Goal: Task Accomplishment & Management: Use online tool/utility

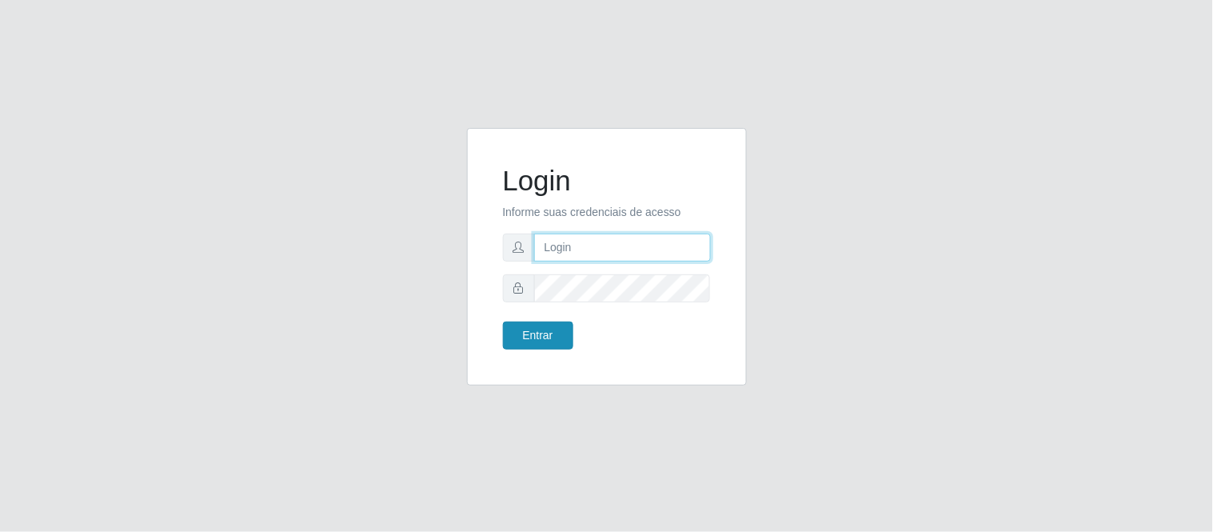
type input "deyvid@carnesecortes"
click at [549, 323] on button "Entrar" at bounding box center [538, 336] width 70 height 28
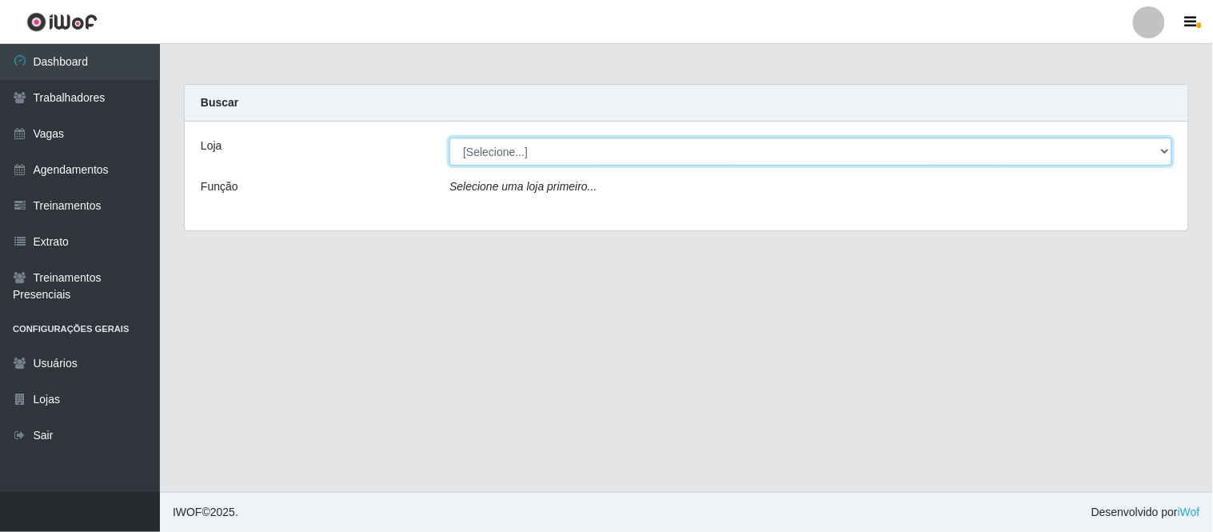
click at [677, 142] on select "[Selecione...] Carnes & Cortes" at bounding box center [811, 152] width 723 height 28
select select "433"
click at [450, 138] on select "[Selecione...] Carnes & Cortes" at bounding box center [811, 152] width 723 height 28
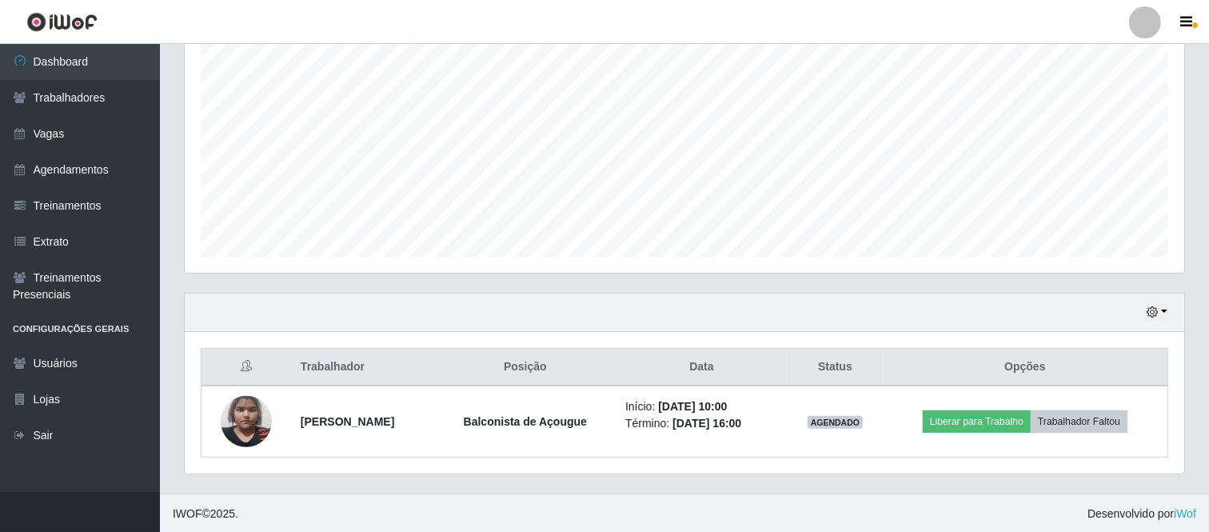
scroll to position [316, 0]
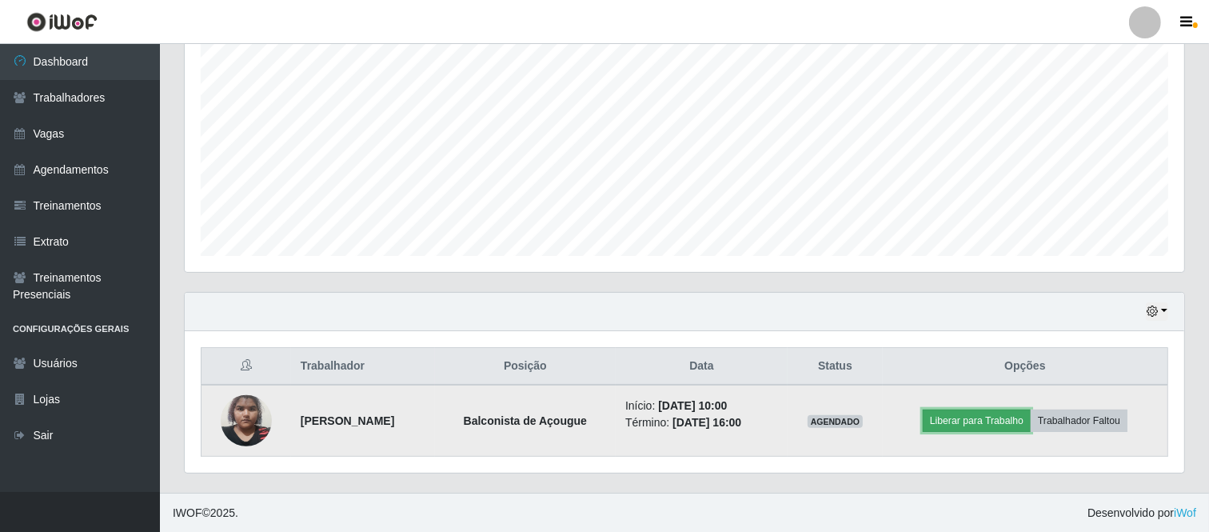
click at [984, 426] on button "Liberar para Trabalho" at bounding box center [977, 421] width 108 height 22
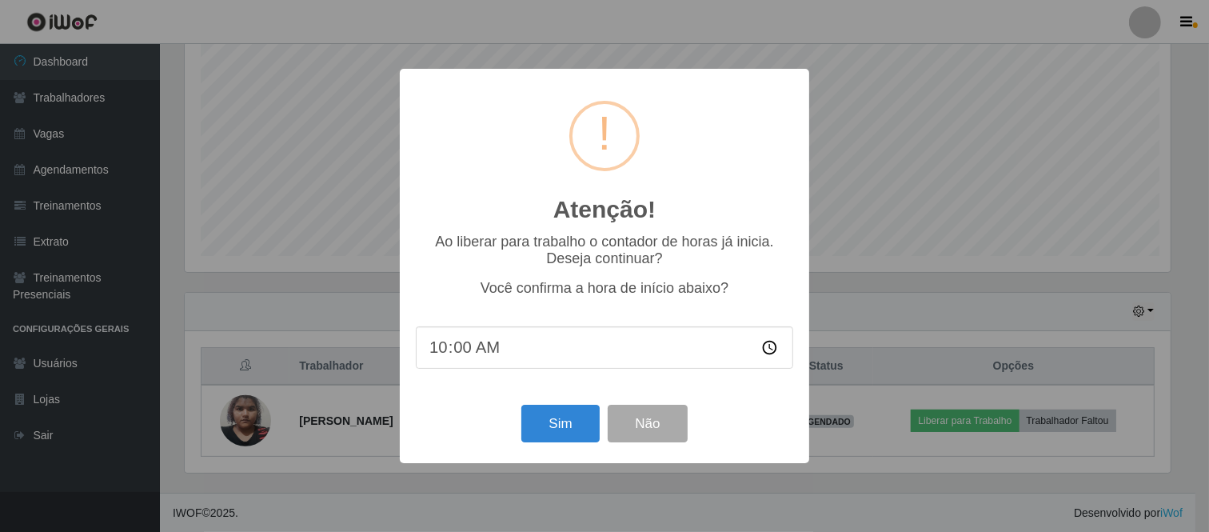
scroll to position [331, 989]
click at [547, 422] on button "Sim" at bounding box center [563, 424] width 78 height 38
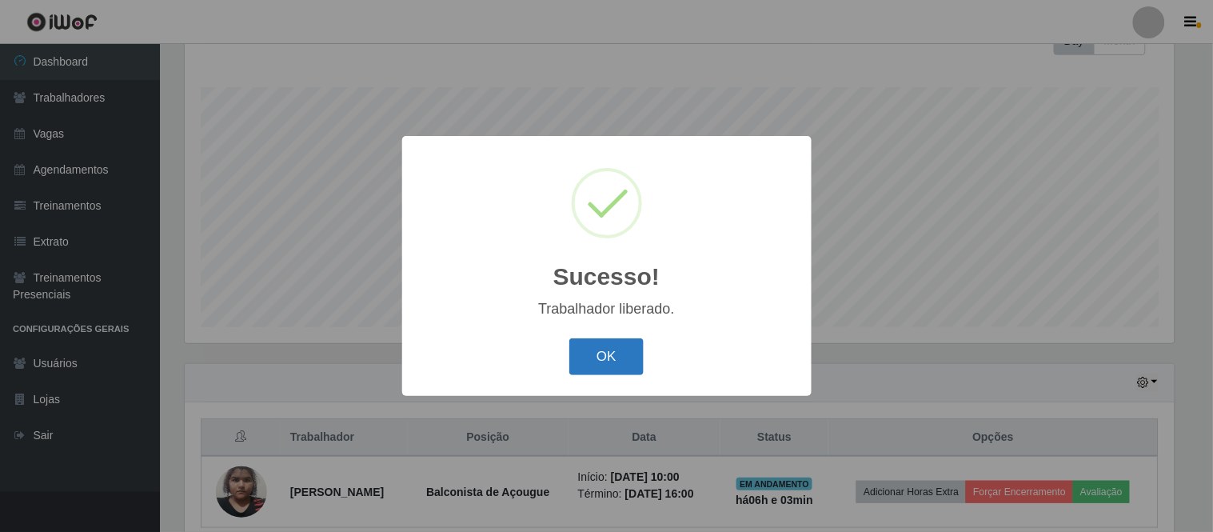
click at [616, 371] on button "OK" at bounding box center [606, 357] width 74 height 38
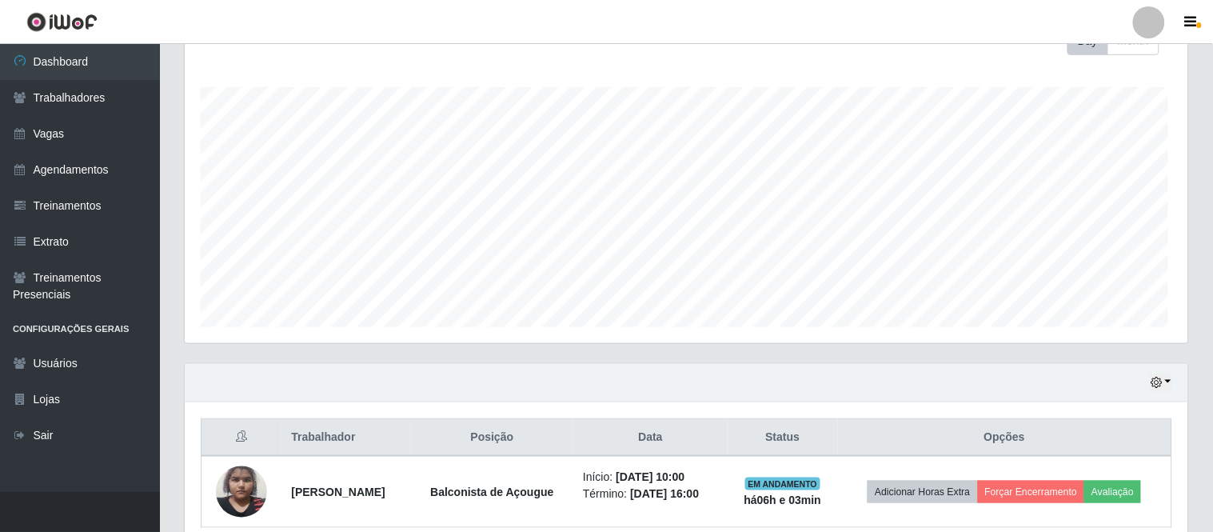
scroll to position [331, 1000]
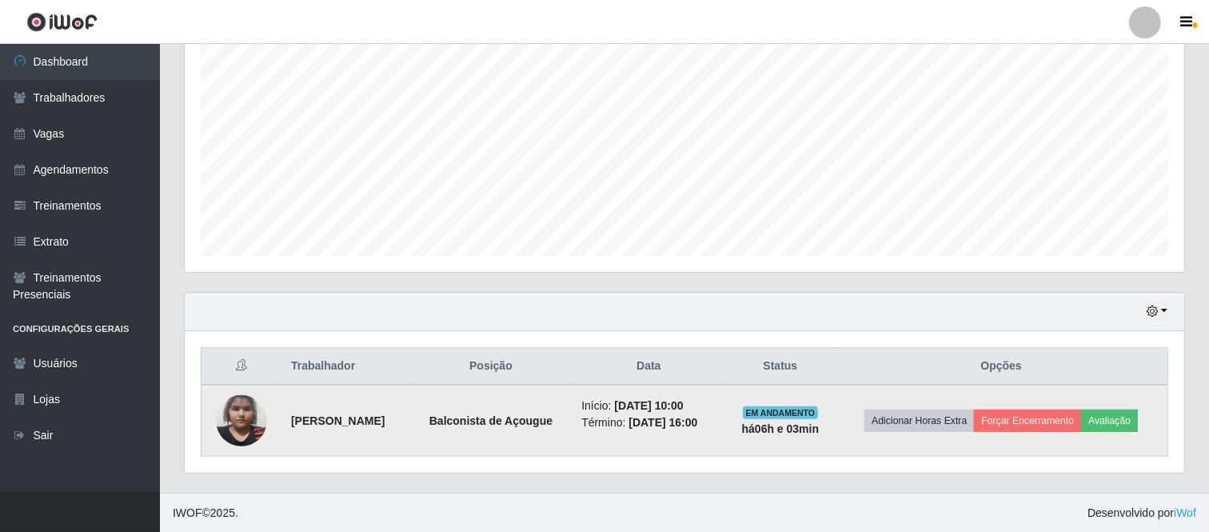
drag, startPoint x: 281, startPoint y: 412, endPoint x: 754, endPoint y: 426, distance: 473.7
click at [754, 426] on tr "[PERSON_NAME] de Açougue Início: [DATE] 10:00 Término: [DATE] 16:00 EM ANDAMENT…" at bounding box center [685, 421] width 967 height 72
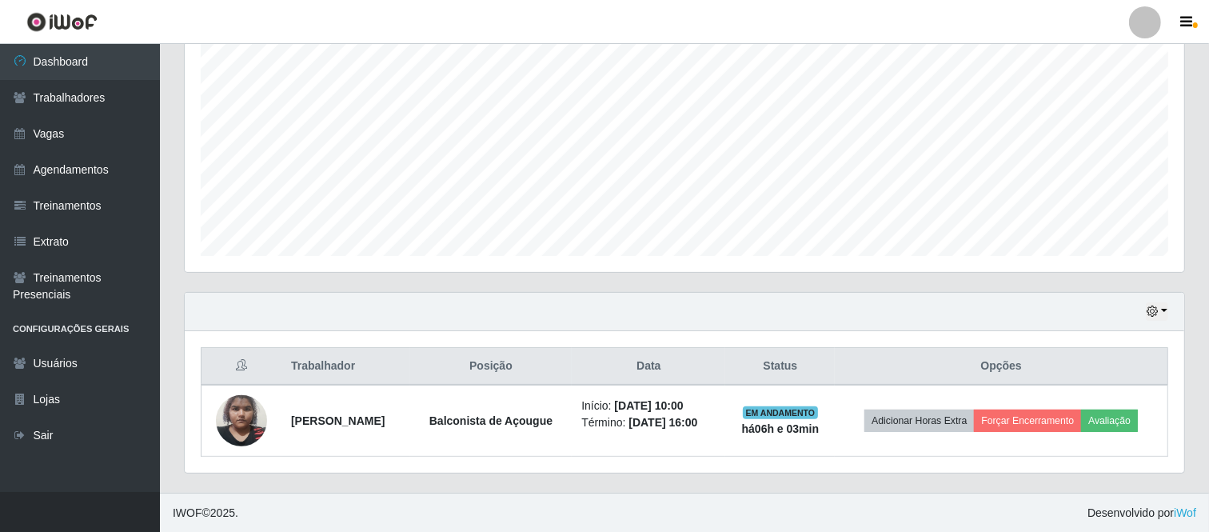
copy tr "[PERSON_NAME] de Açougue Início: [DATE] 10:00 Término: [DATE] 16:00"
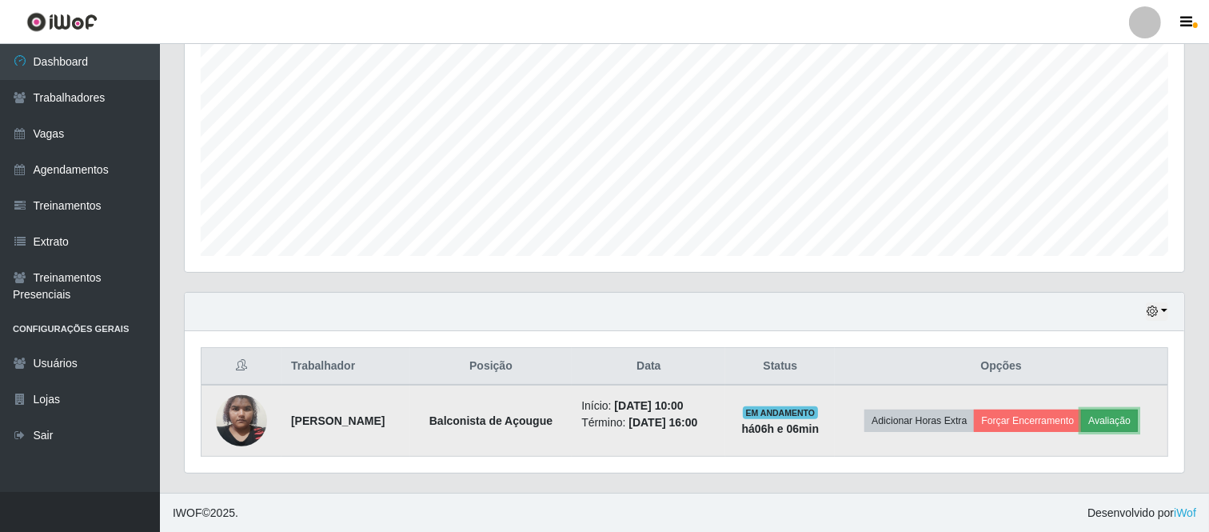
click at [1115, 417] on button "Avaliação" at bounding box center [1109, 421] width 57 height 22
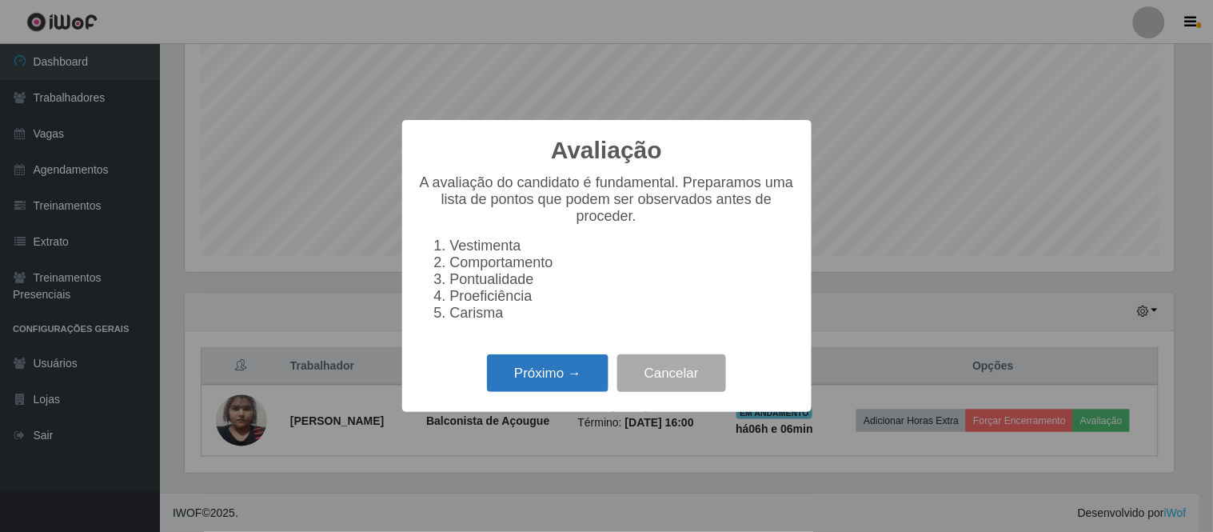
click at [521, 369] on button "Próximo →" at bounding box center [548, 373] width 122 height 38
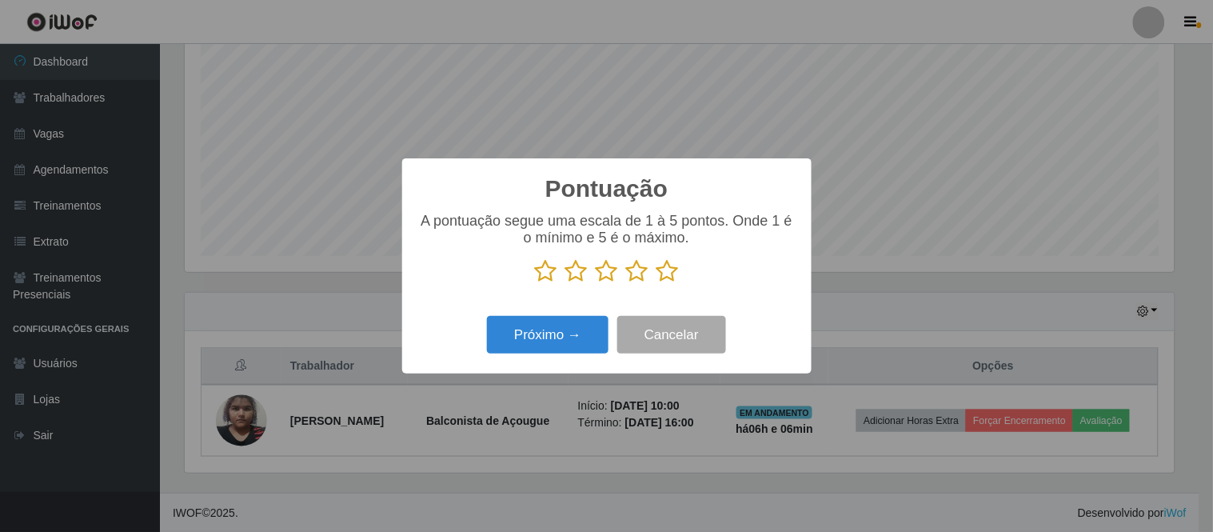
scroll to position [799496, 798838]
click at [646, 276] on icon at bounding box center [637, 271] width 22 height 24
click at [626, 283] on input "radio" at bounding box center [626, 283] width 0 height 0
click at [586, 325] on button "Próximo →" at bounding box center [548, 335] width 122 height 38
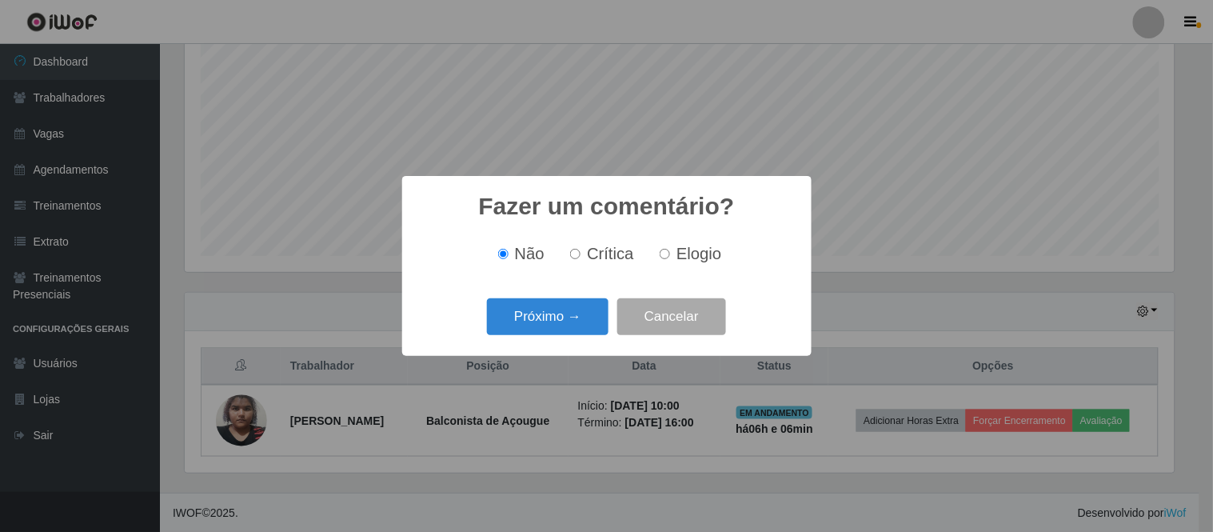
click at [668, 257] on input "Elogio" at bounding box center [665, 254] width 10 height 10
radio input "true"
click at [601, 314] on button "Próximo →" at bounding box center [548, 317] width 122 height 38
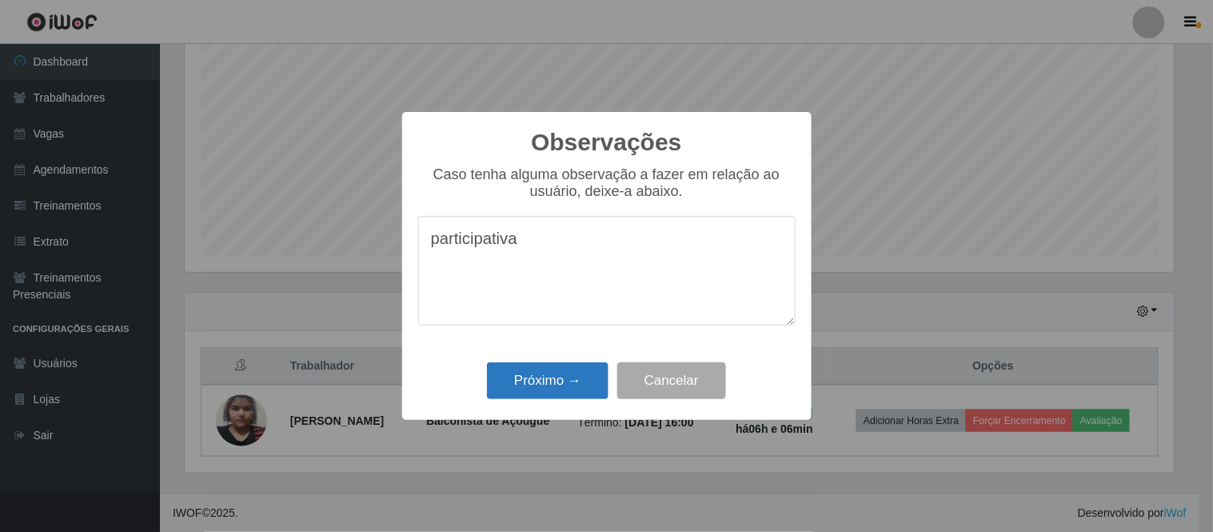
type textarea "participativa"
click at [518, 396] on button "Próximo →" at bounding box center [548, 381] width 122 height 38
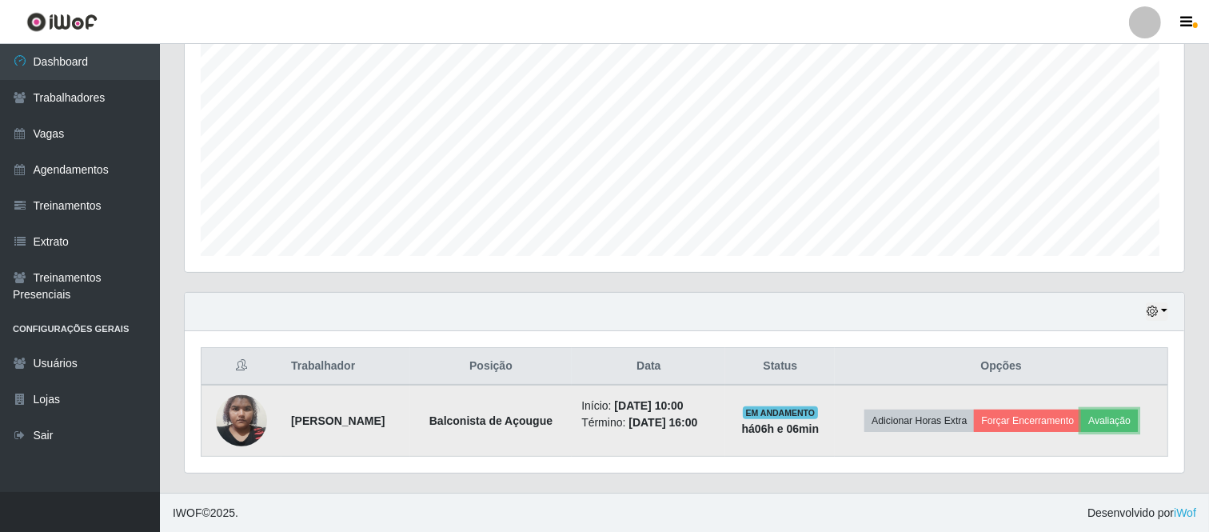
scroll to position [331, 1000]
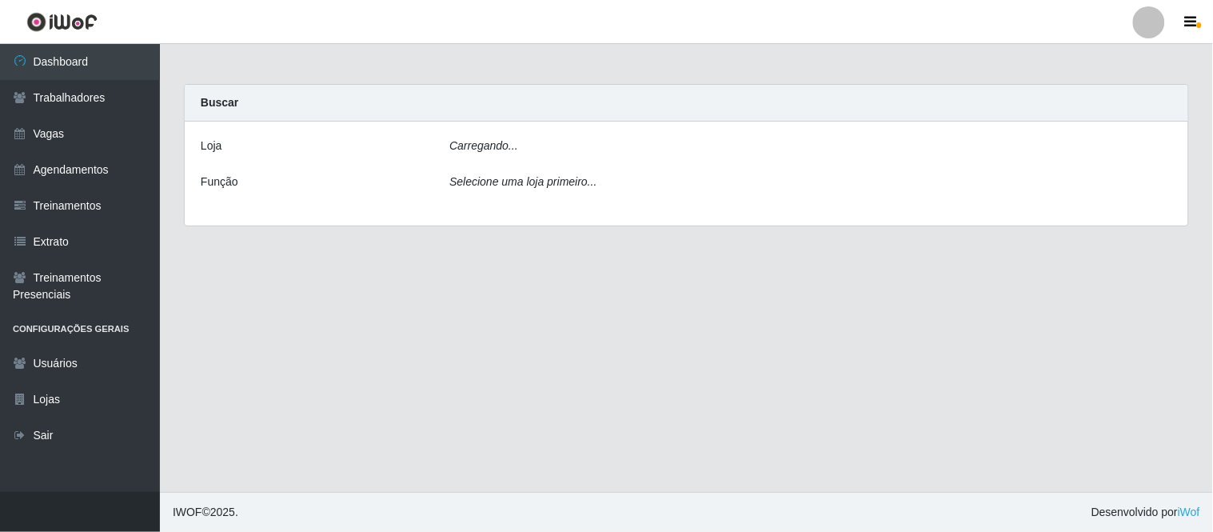
click at [548, 141] on div "Carregando..." at bounding box center [811, 149] width 747 height 23
click at [546, 150] on div "Carregando..." at bounding box center [811, 149] width 747 height 23
click at [537, 185] on icon "Selecione uma loja primeiro..." at bounding box center [523, 181] width 147 height 13
click at [537, 182] on icon "Selecione uma loja primeiro..." at bounding box center [523, 181] width 147 height 13
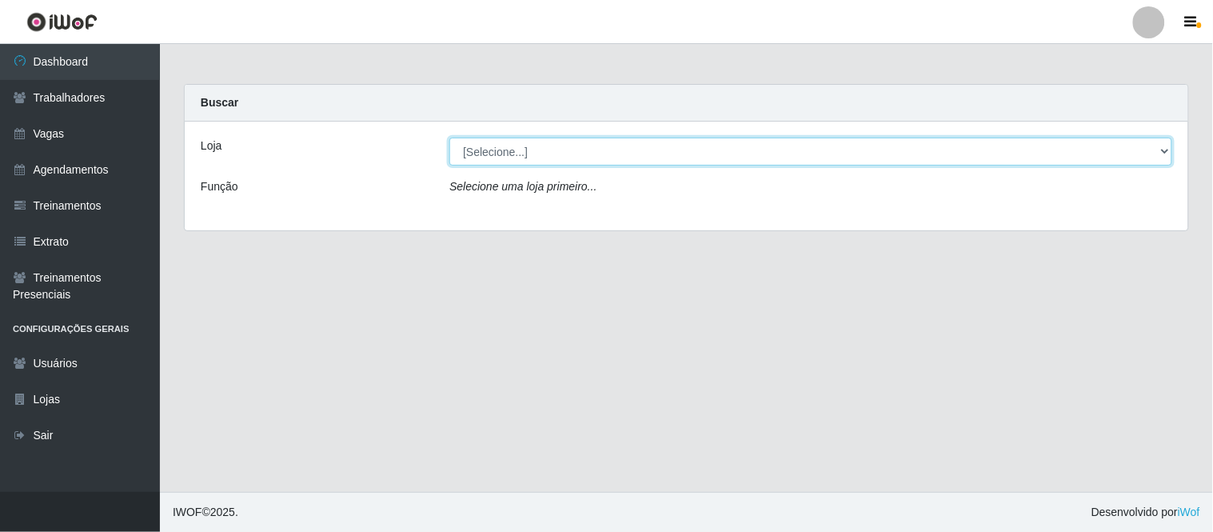
click at [533, 148] on select "[Selecione...] Carnes & Cortes" at bounding box center [811, 152] width 723 height 28
select select "433"
click at [450, 138] on select "[Selecione...] Carnes & Cortes" at bounding box center [811, 152] width 723 height 28
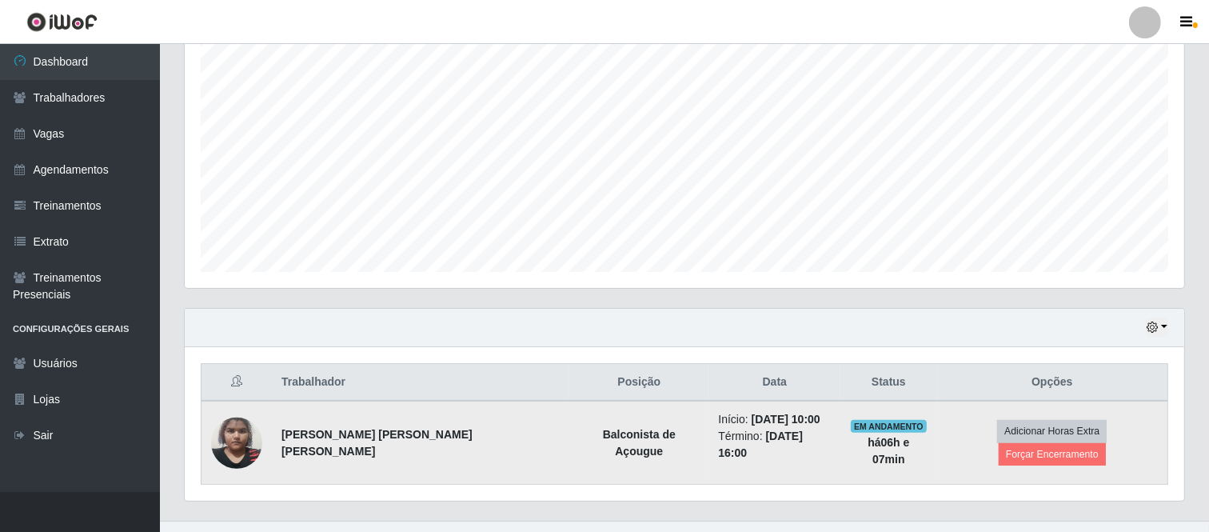
scroll to position [316, 0]
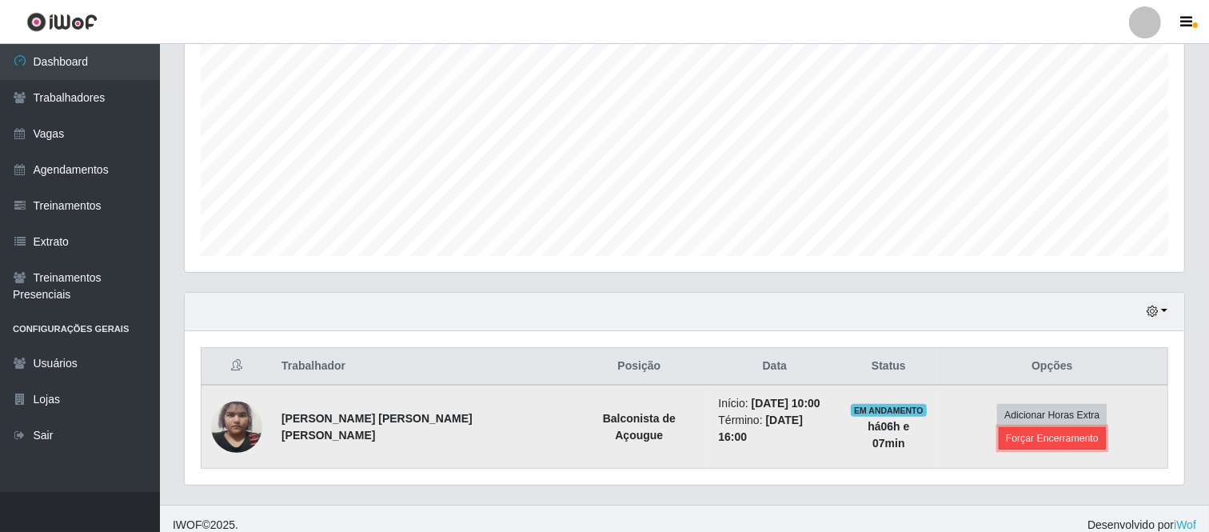
click at [1073, 427] on button "Forçar Encerramento" at bounding box center [1052, 438] width 107 height 22
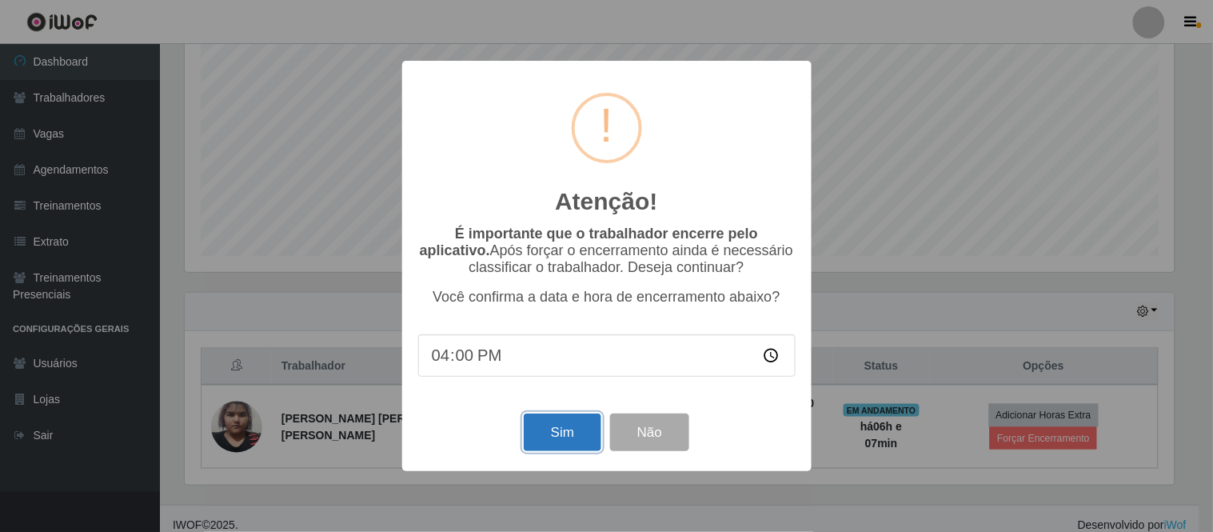
click at [590, 449] on button "Sim" at bounding box center [563, 433] width 78 height 38
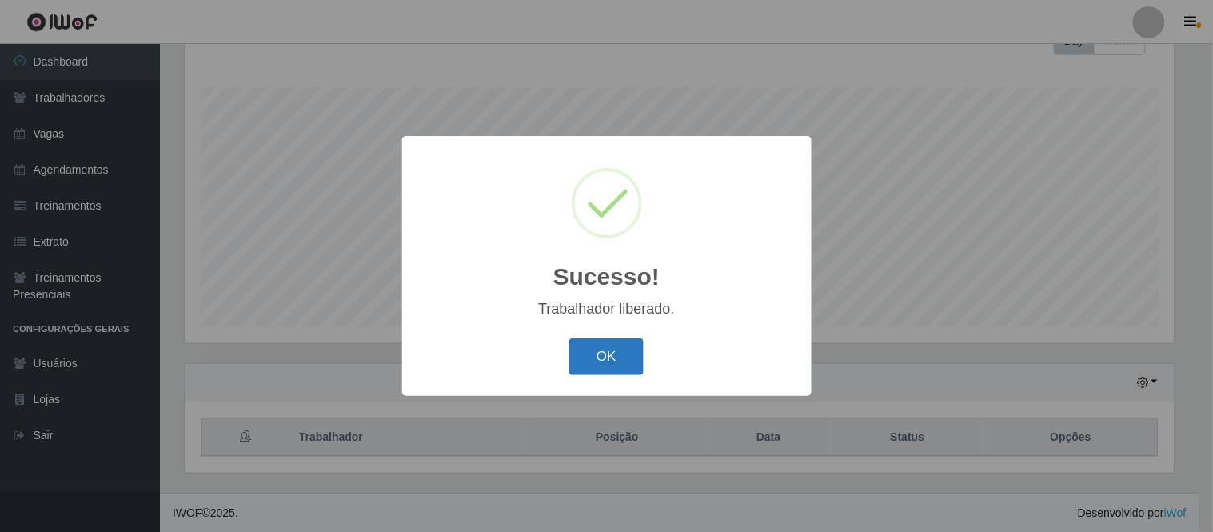
click at [621, 373] on button "OK" at bounding box center [606, 357] width 74 height 38
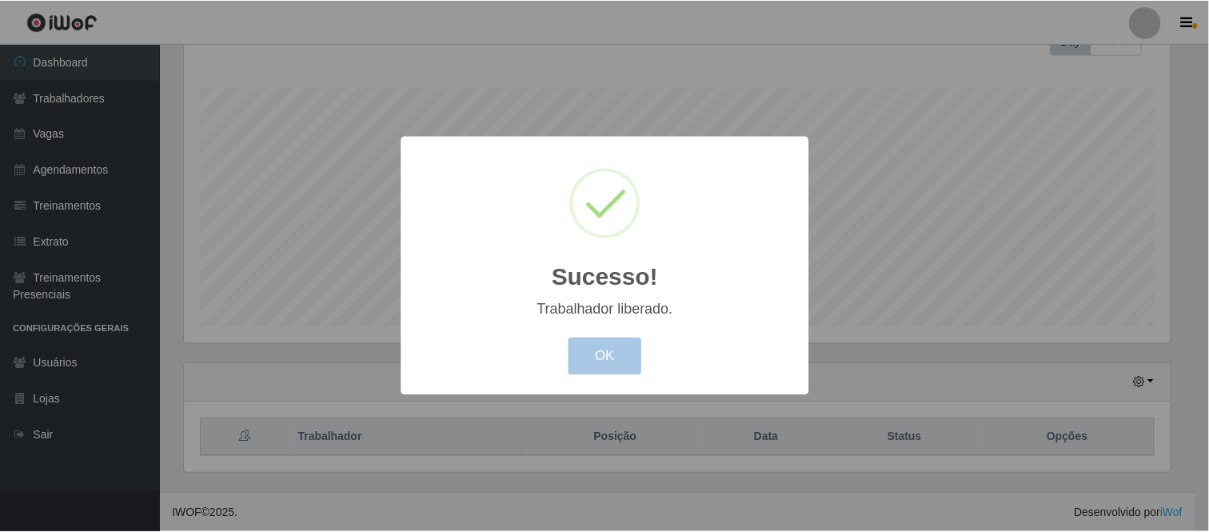
scroll to position [331, 1000]
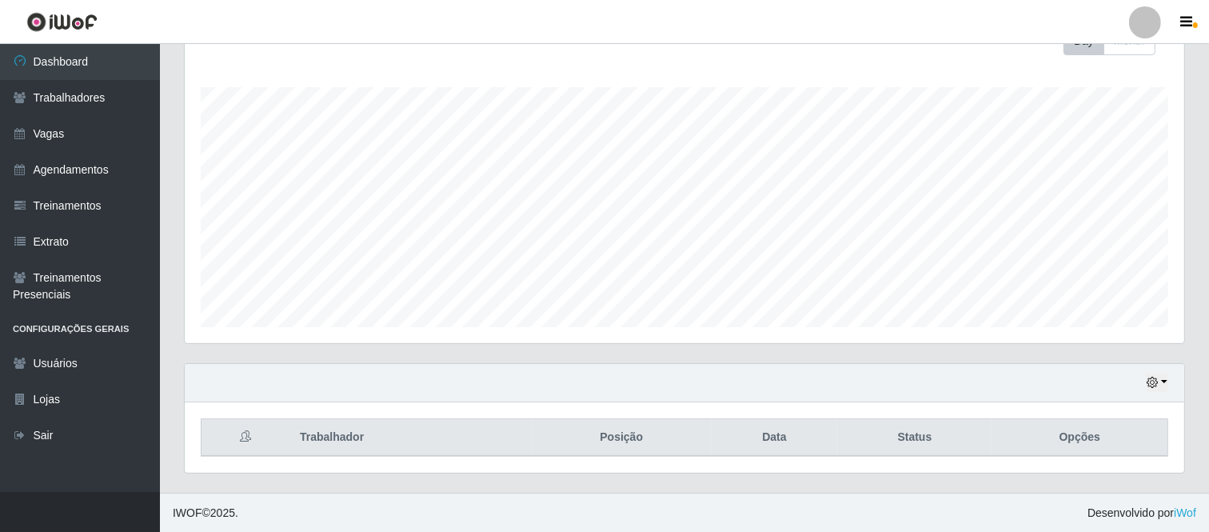
click at [1160, 393] on div "Hoje 1 dia 3 dias 1 Semana Não encerrados" at bounding box center [685, 383] width 1000 height 38
click at [1149, 376] on button "button" at bounding box center [1157, 383] width 22 height 18
click at [1123, 325] on button "1 Semana" at bounding box center [1104, 323] width 126 height 34
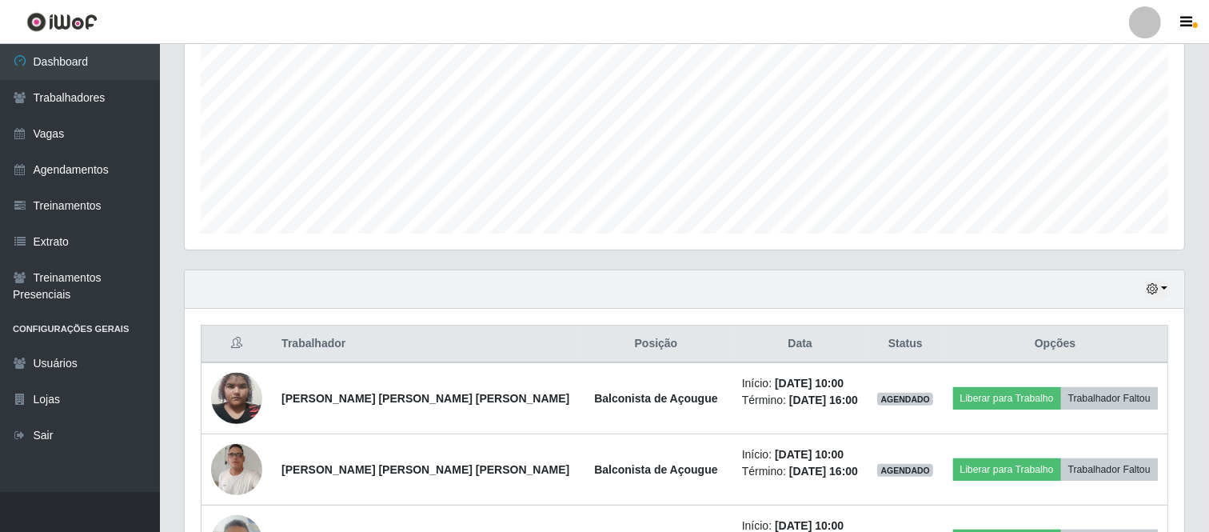
scroll to position [245, 0]
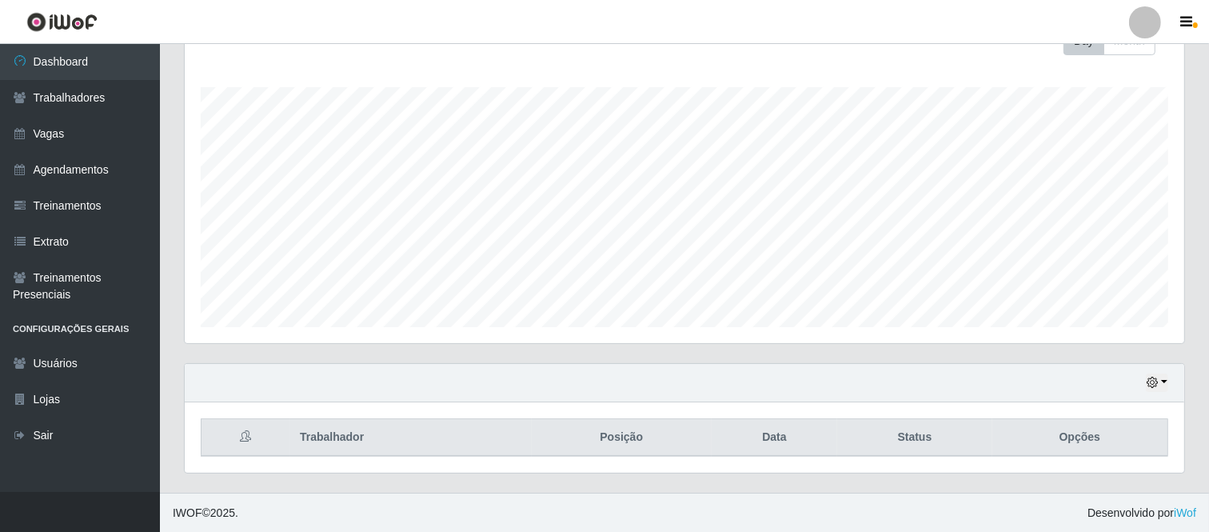
click at [1173, 370] on div "Hoje 1 dia 3 dias 1 Semana Não encerrados" at bounding box center [685, 383] width 1000 height 38
click at [1162, 374] on button "button" at bounding box center [1157, 383] width 22 height 18
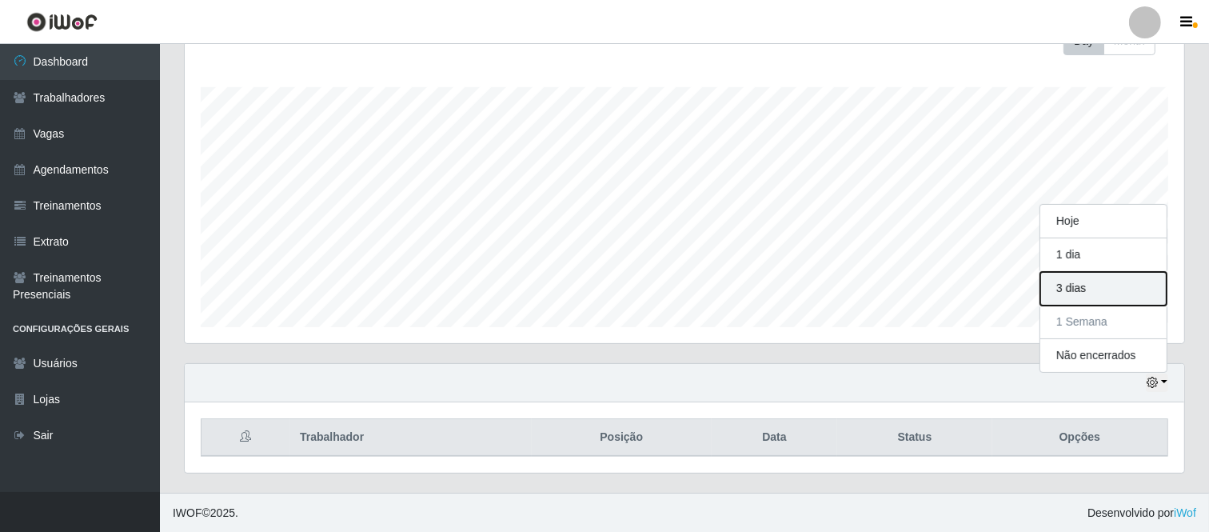
click at [1069, 294] on button "3 dias" at bounding box center [1104, 289] width 126 height 34
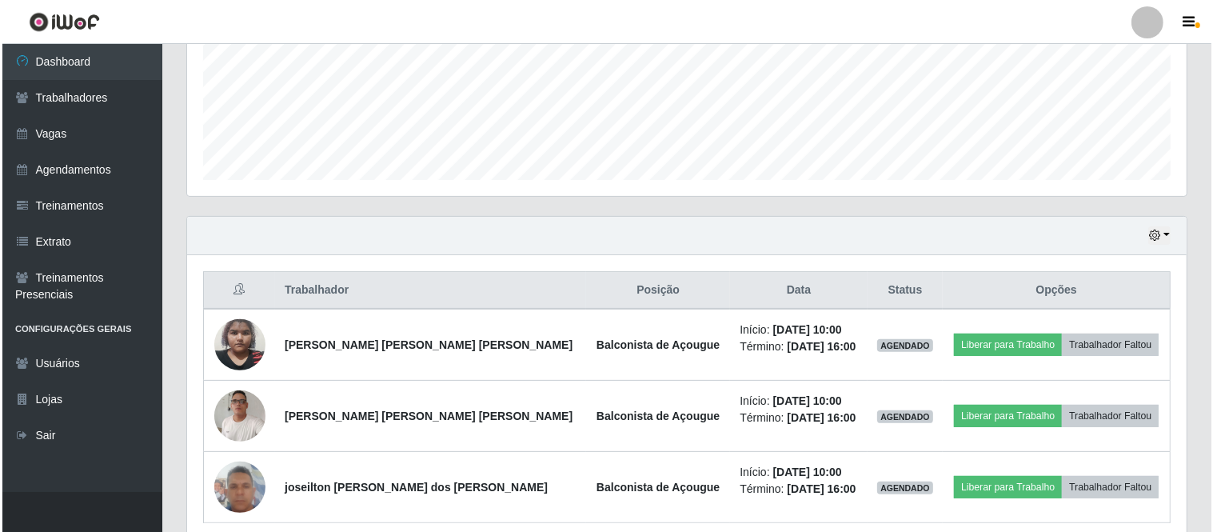
scroll to position [422, 0]
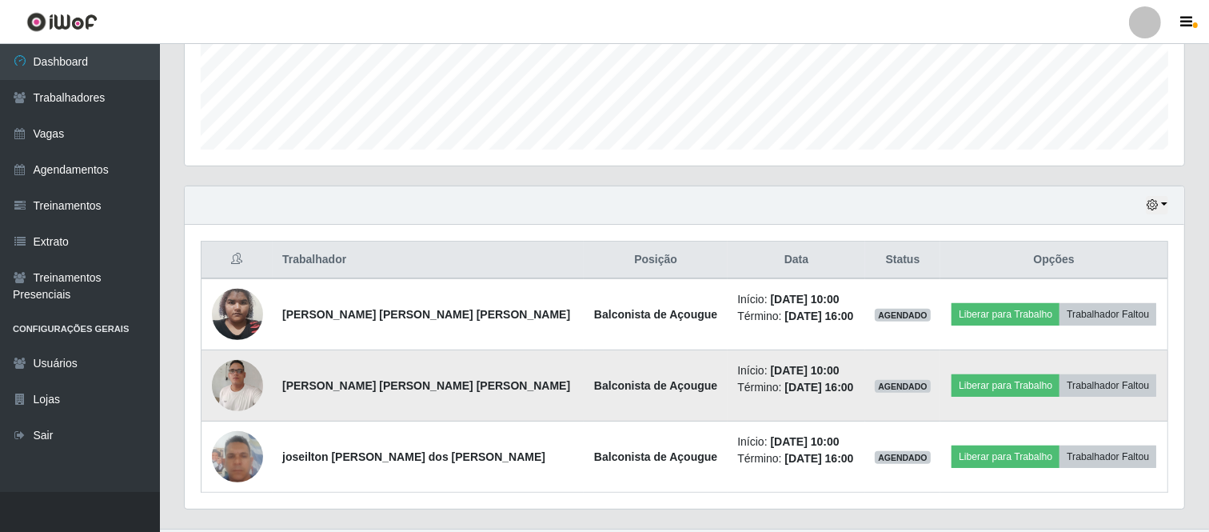
click at [249, 390] on img at bounding box center [237, 385] width 51 height 69
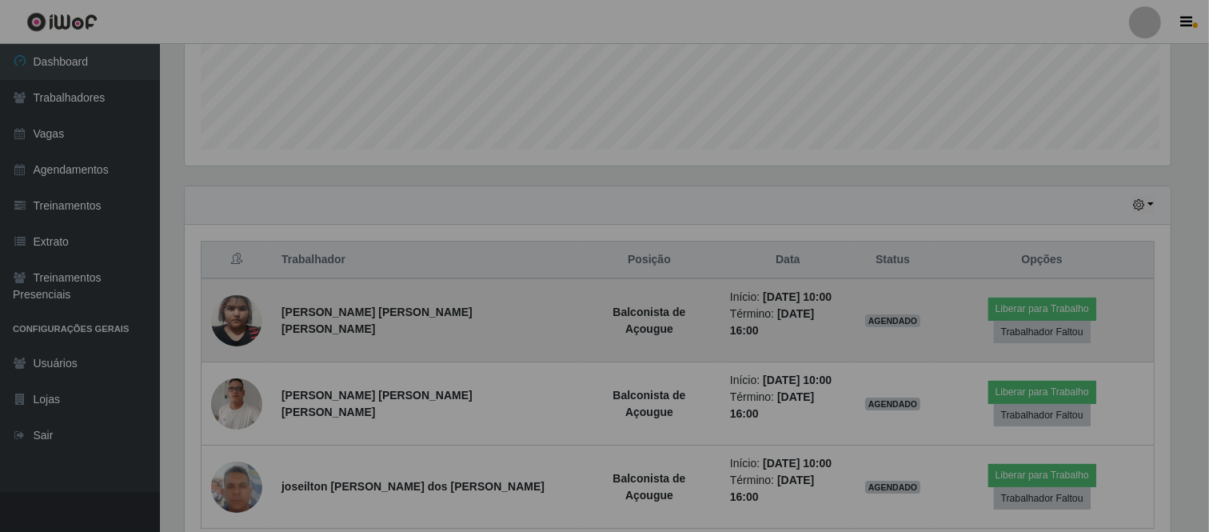
scroll to position [331, 1000]
